Goal: Task Accomplishment & Management: Use online tool/utility

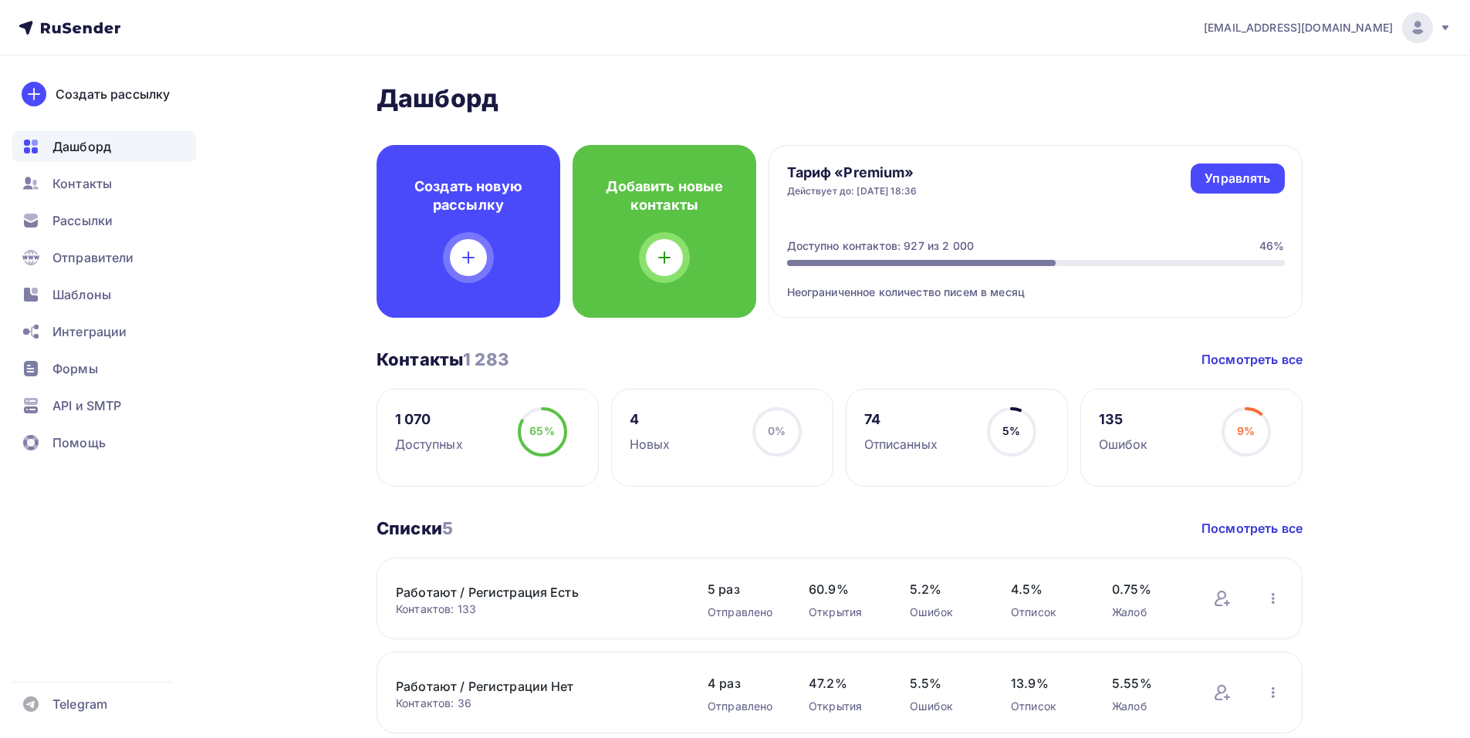
click at [680, 267] on div "Добавить новые контакты" at bounding box center [664, 231] width 184 height 173
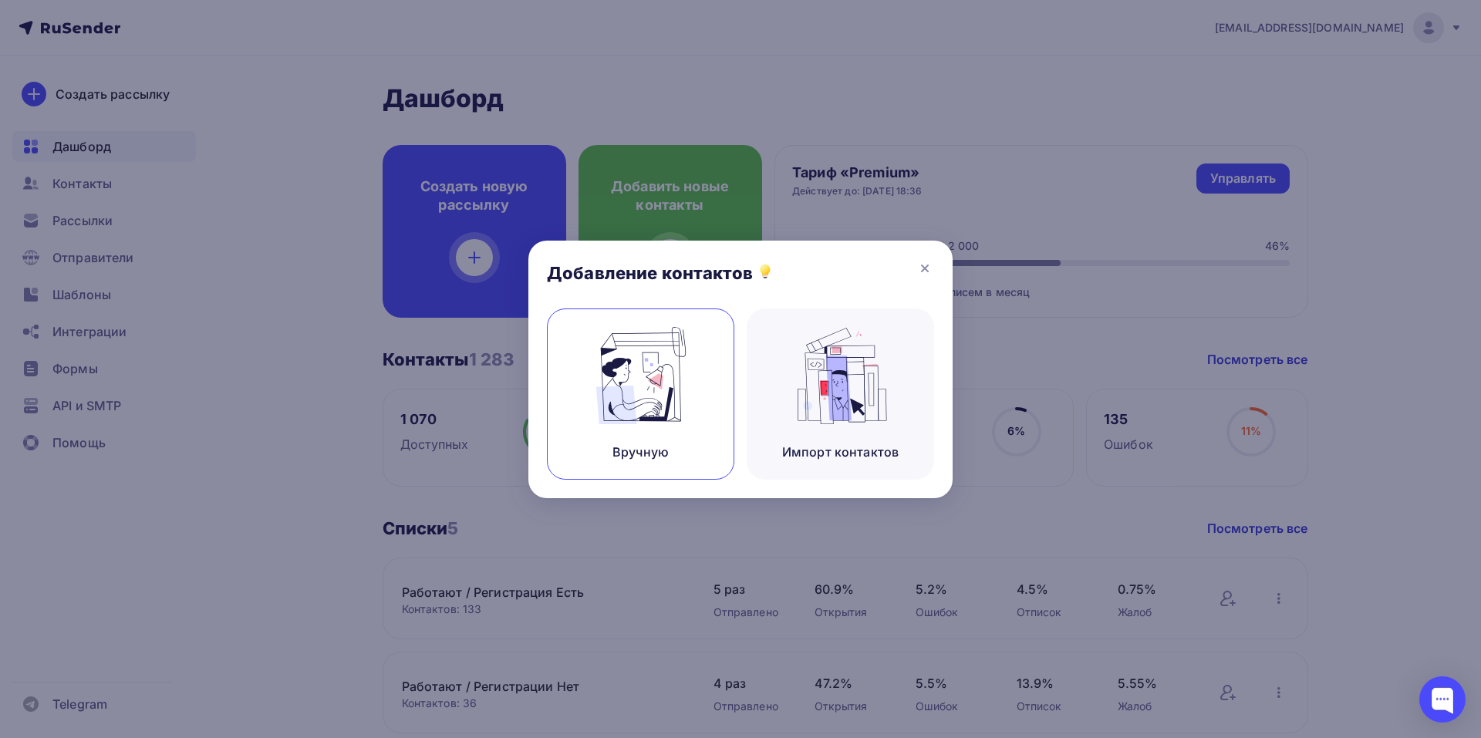
click at [671, 367] on img at bounding box center [640, 375] width 103 height 97
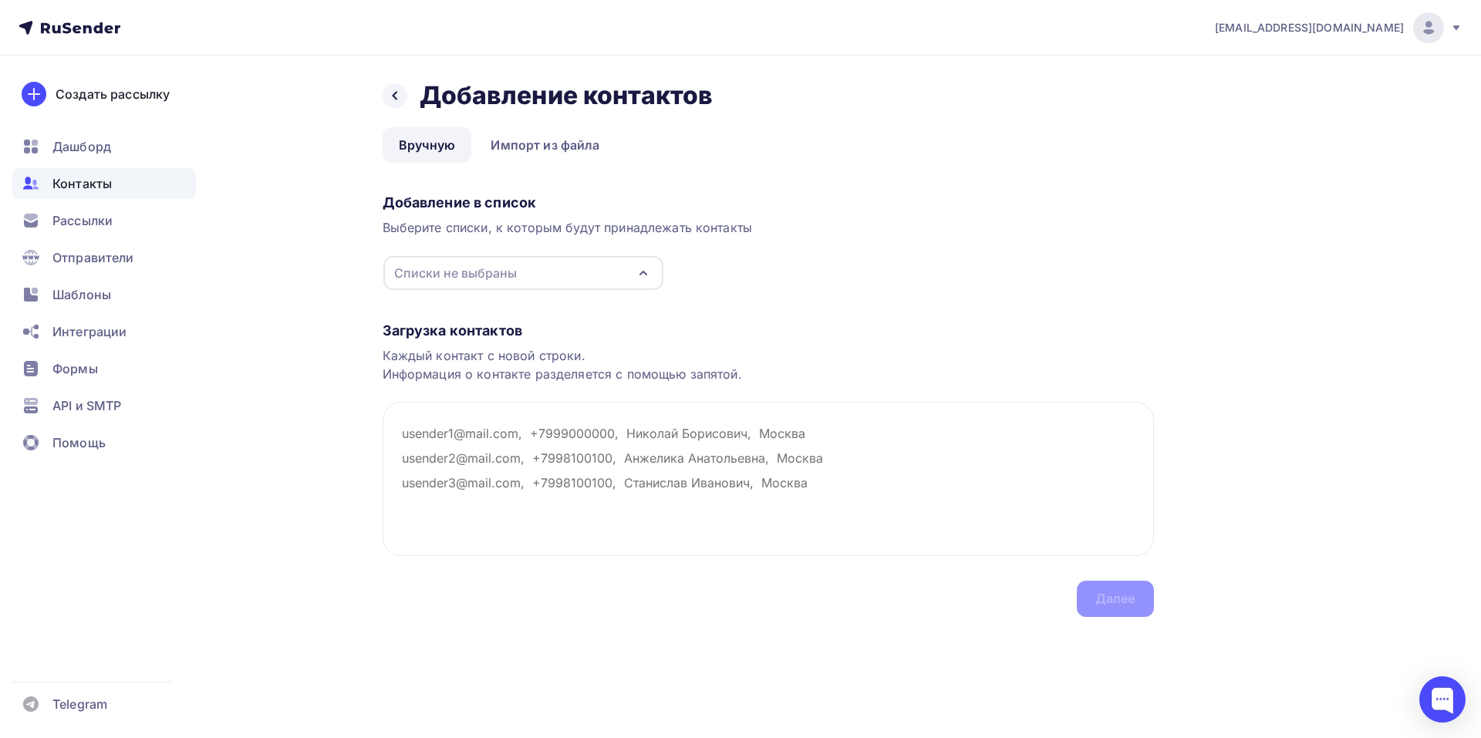
click at [646, 271] on icon "button" at bounding box center [643, 273] width 19 height 19
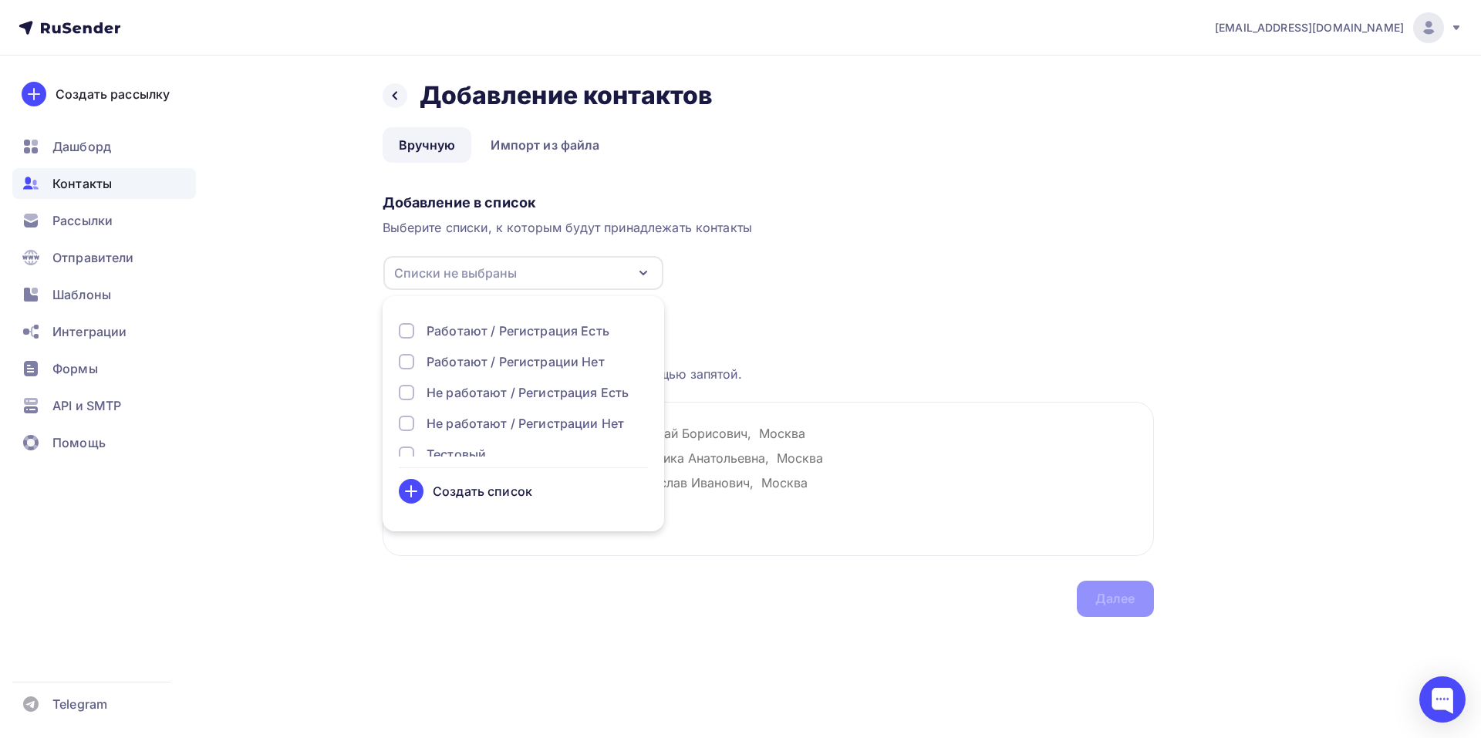
click at [417, 392] on div "Не работают / Регистрация Есть" at bounding box center [523, 392] width 249 height 19
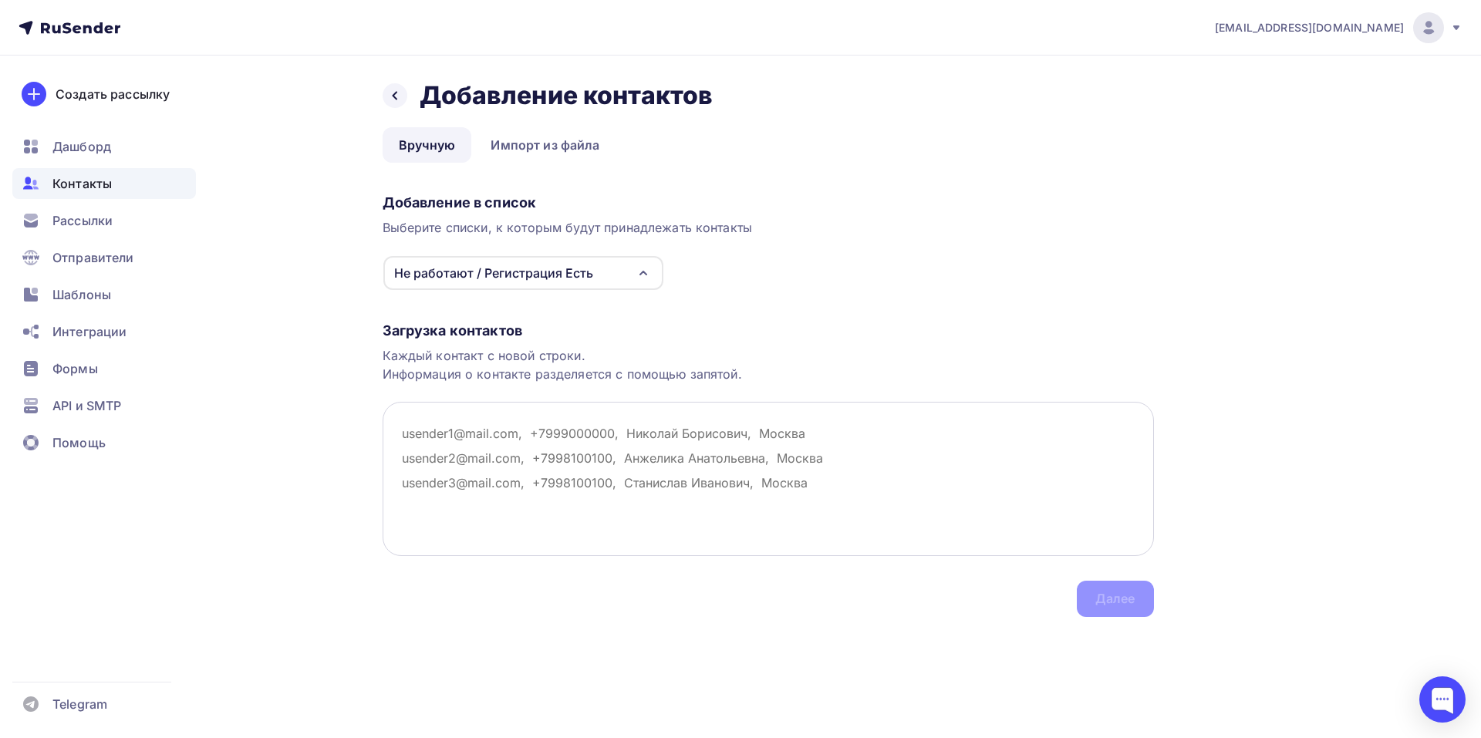
click at [936, 525] on textarea at bounding box center [768, 479] width 771 height 154
paste textarea "[PERSON_NAME] (прораб) , [EMAIL_ADDRESS][DOMAIN_NAME]"
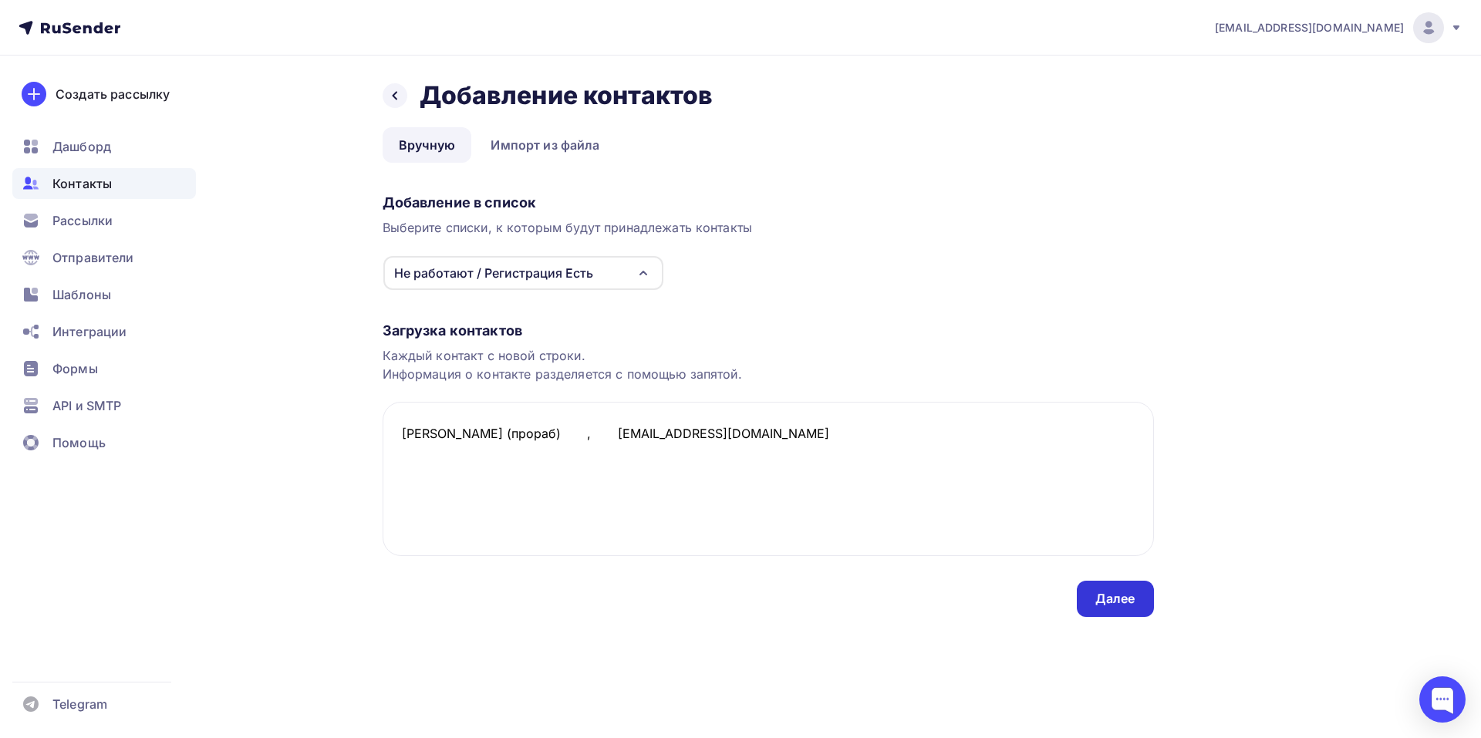
type textarea "[PERSON_NAME] (прораб) , [EMAIL_ADDRESS][DOMAIN_NAME]"
click at [1126, 595] on div "Далее" at bounding box center [1115, 599] width 40 height 18
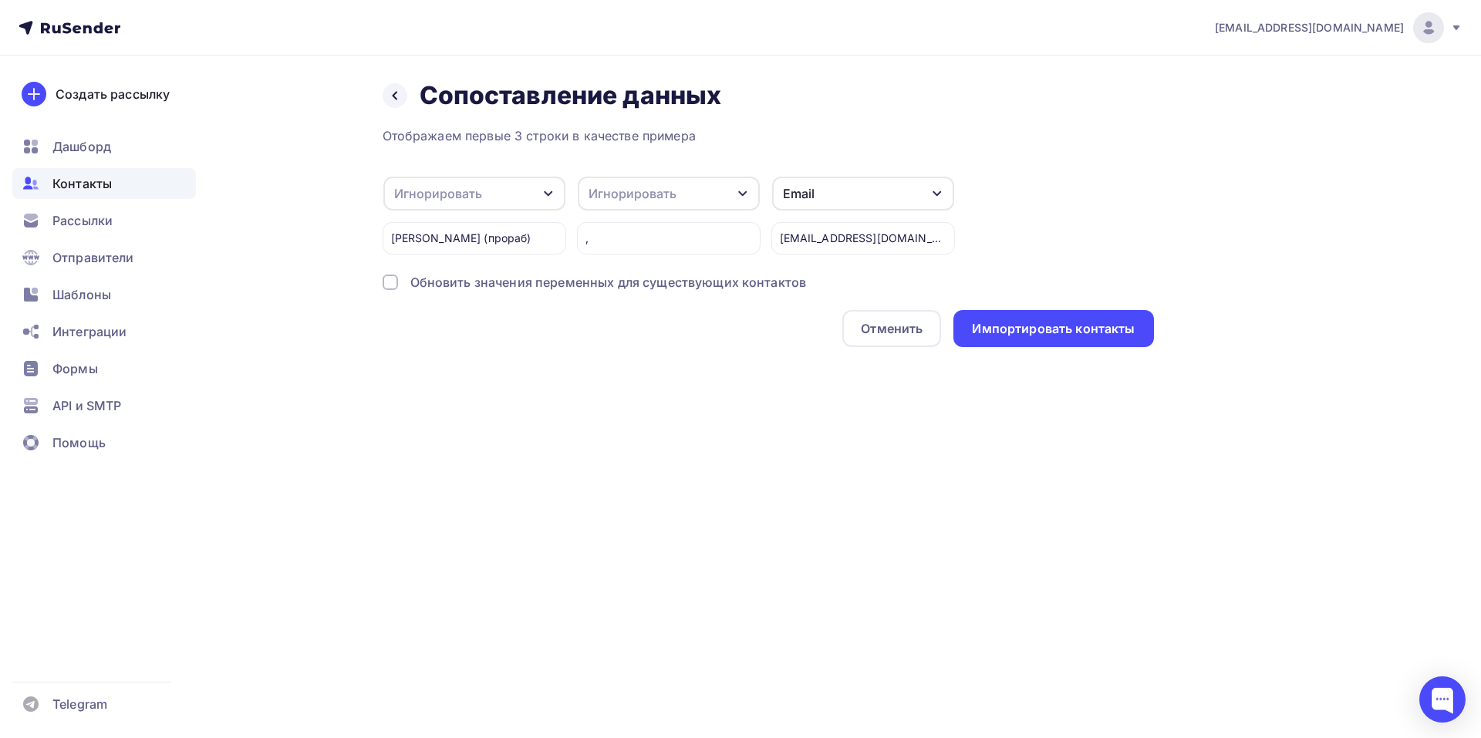
click at [555, 192] on div "Игнорировать" at bounding box center [474, 194] width 182 height 34
click at [448, 188] on div "Имя" at bounding box center [449, 187] width 89 height 19
click at [1045, 330] on div "Импортировать контакты" at bounding box center [1053, 329] width 163 height 18
